Goal: Transaction & Acquisition: Purchase product/service

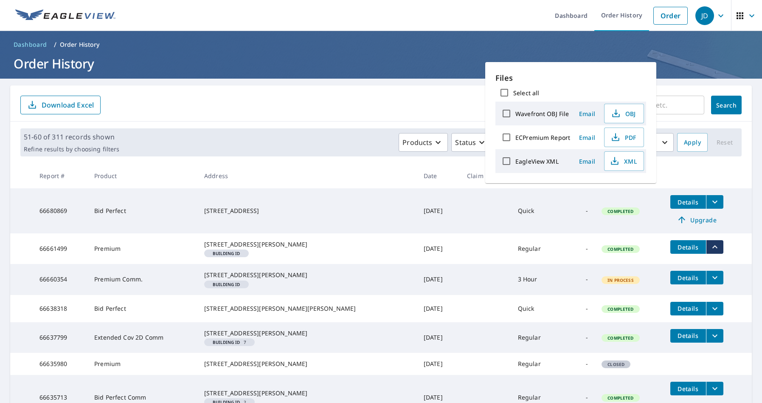
scroll to position [71, 0]
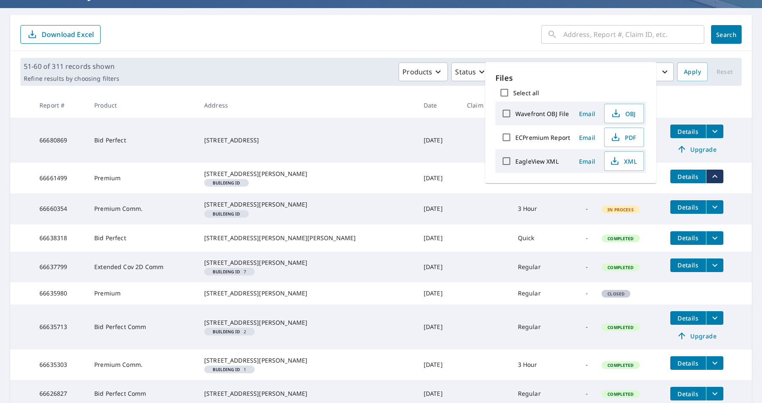
click at [495, 48] on div "​ Search Download Excel" at bounding box center [381, 33] width 742 height 36
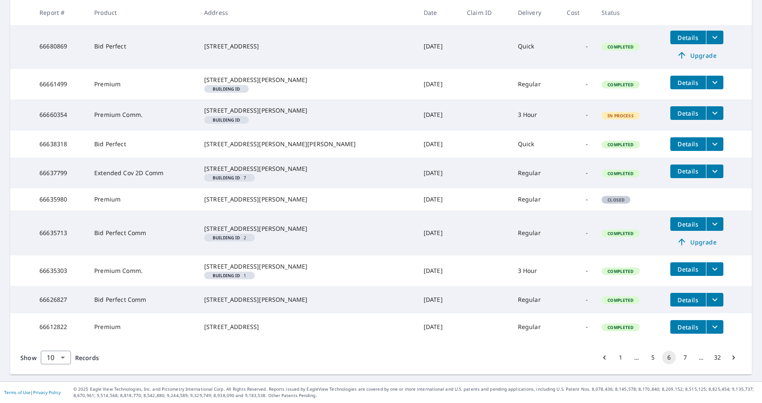
scroll to position [0, 0]
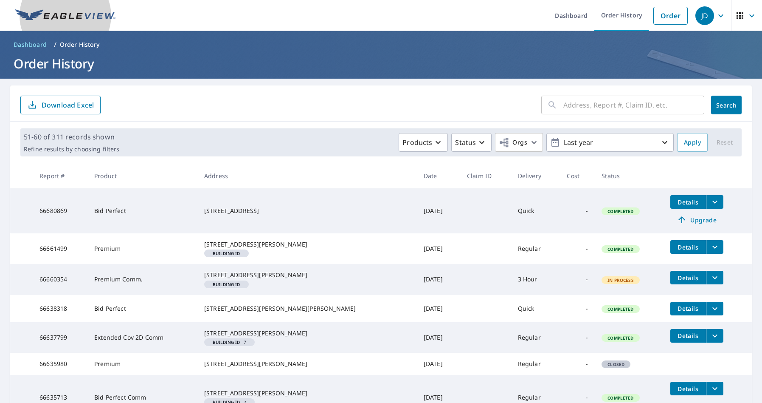
click at [61, 19] on img at bounding box center [65, 15] width 100 height 13
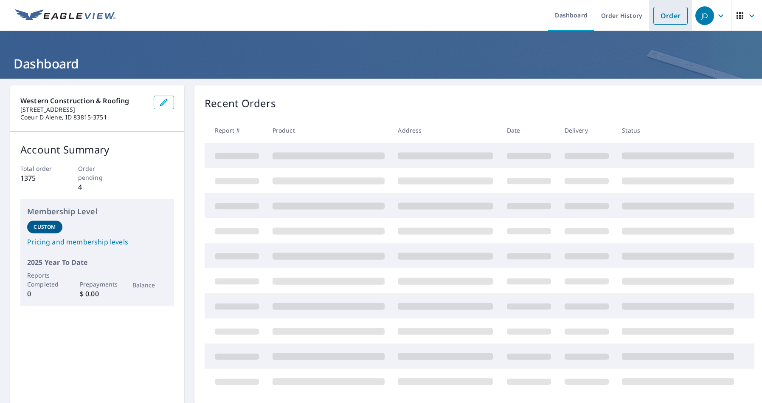
click at [671, 15] on link "Order" at bounding box center [671, 16] width 34 height 18
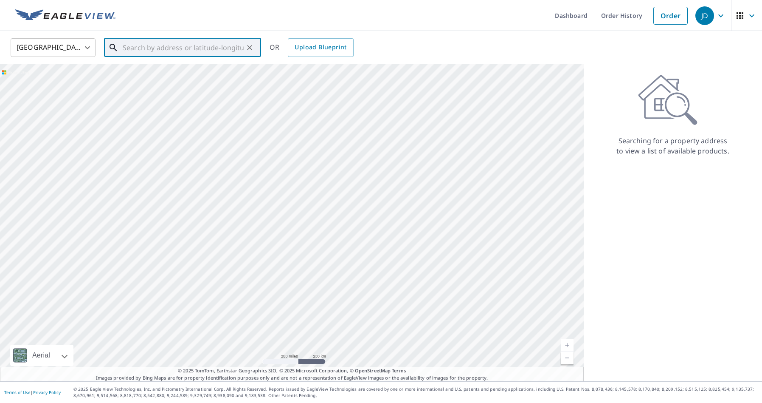
click at [150, 49] on input "text" at bounding box center [183, 48] width 121 height 24
click at [157, 78] on p "[PERSON_NAME], ID 83835" at bounding box center [187, 81] width 133 height 8
type input "[STREET_ADDRESS][PERSON_NAME]"
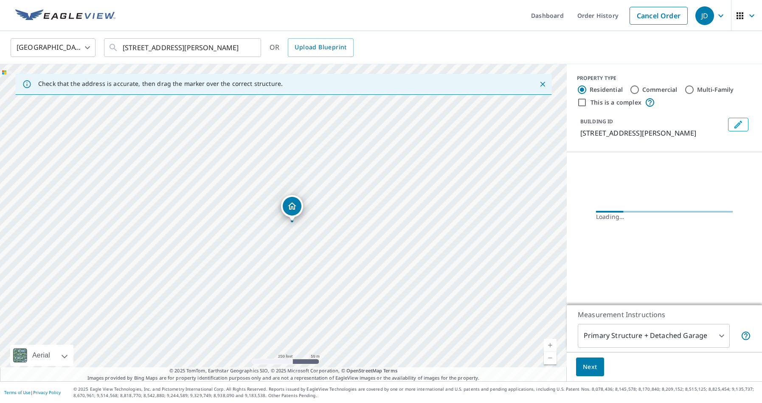
click at [552, 344] on link "Current Level 17, Zoom In" at bounding box center [550, 345] width 13 height 13
click at [553, 361] on link "Current Level 20, Zoom Out" at bounding box center [550, 357] width 13 height 13
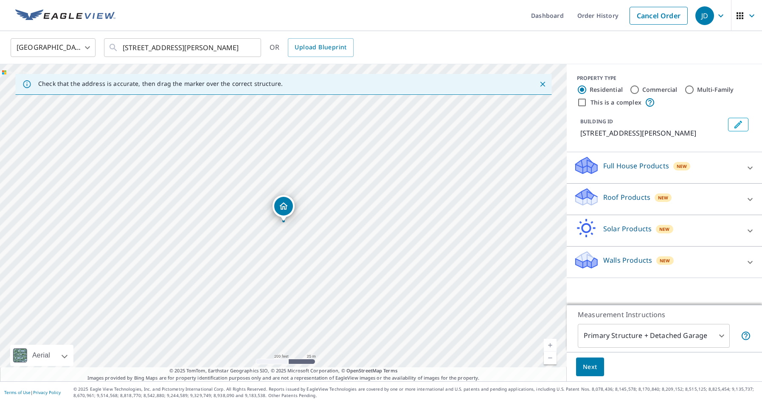
click at [624, 197] on p "Roof Products" at bounding box center [627, 197] width 47 height 10
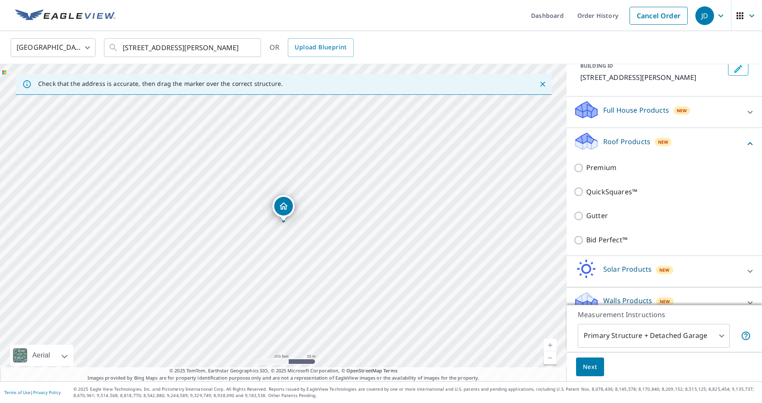
scroll to position [58, 0]
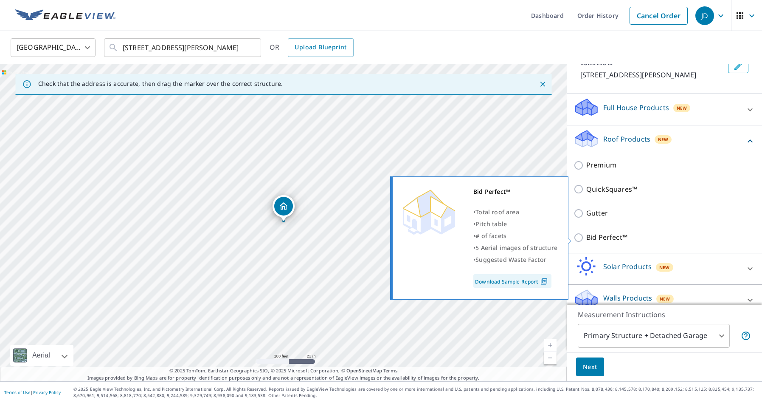
click at [578, 237] on input "Bid Perfect™" at bounding box center [580, 237] width 13 height 10
checkbox input "true"
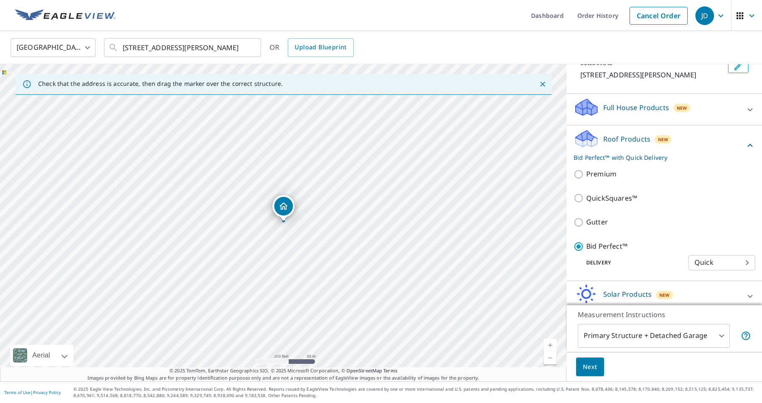
click at [589, 370] on span "Next" at bounding box center [590, 366] width 14 height 11
